Goal: Navigation & Orientation: Find specific page/section

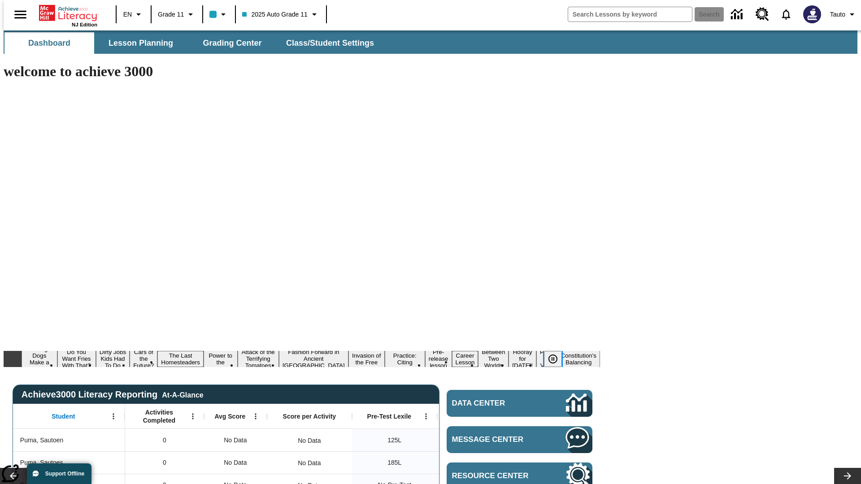
click at [556, 354] on icon "Pause" at bounding box center [553, 359] width 11 height 11
click at [49, 345] on button "Diving Dogs Make a Splash" at bounding box center [36, 359] width 28 height 29
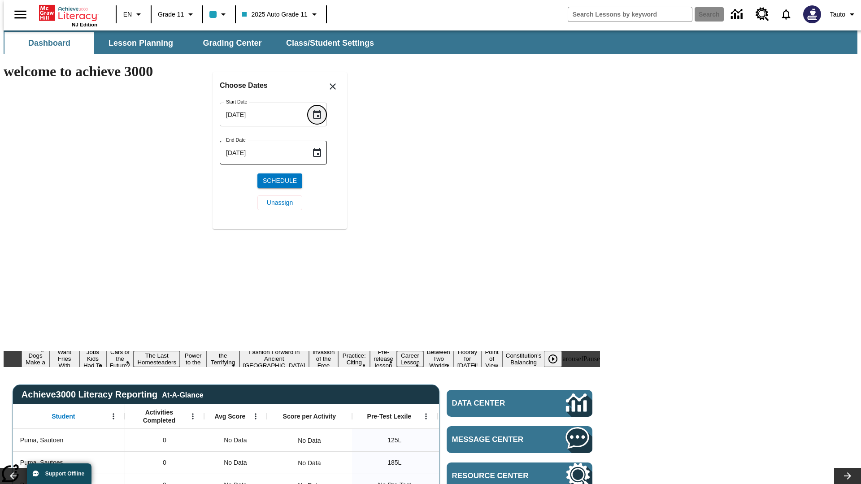
click at [320, 114] on icon "Choose date, selected date is Oct 13, 2025" at bounding box center [317, 114] width 8 height 9
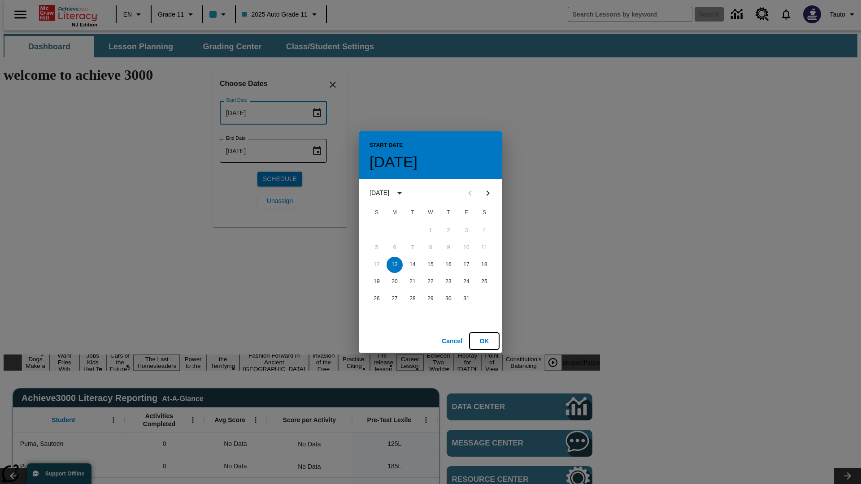
click at [484, 341] on button "OK" at bounding box center [484, 341] width 29 height 17
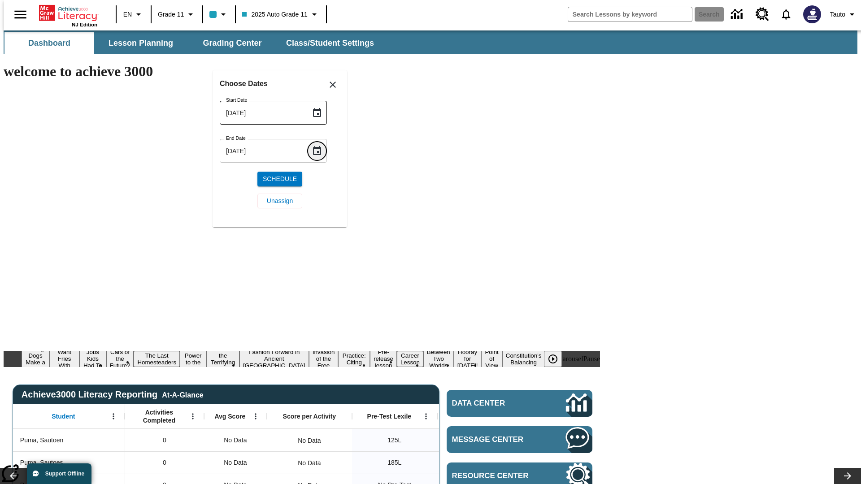
click at [320, 151] on icon "Choose date, selected date is Oct 13, 2025" at bounding box center [317, 150] width 8 height 9
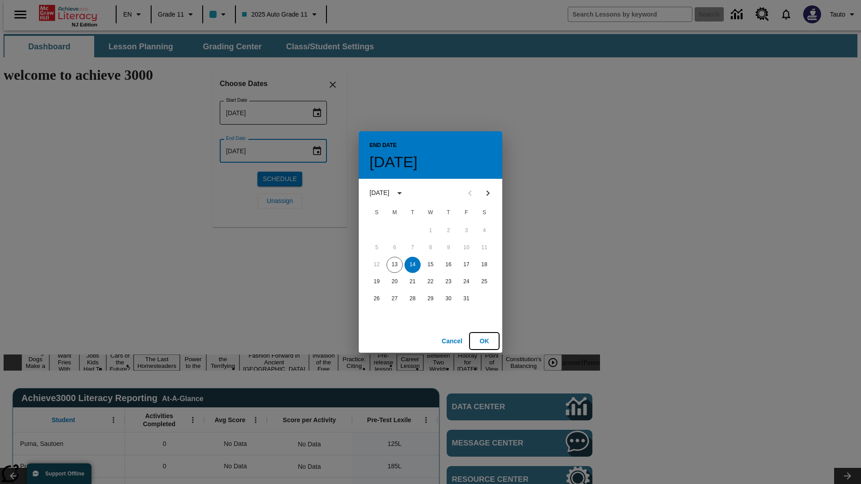
click at [484, 341] on button "OK" at bounding box center [484, 341] width 29 height 17
